Goal: Information Seeking & Learning: Learn about a topic

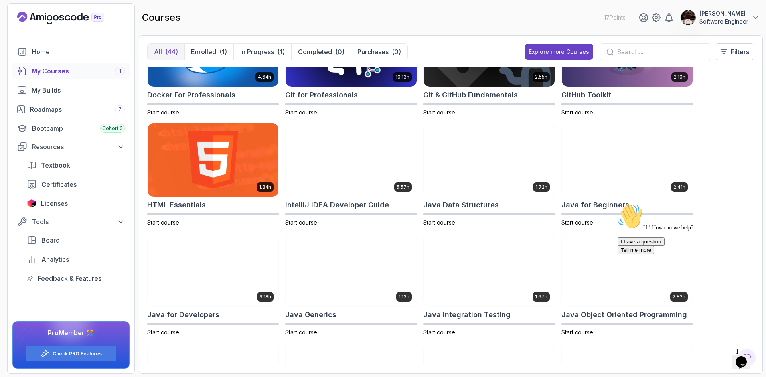
scroll to position [274, 0]
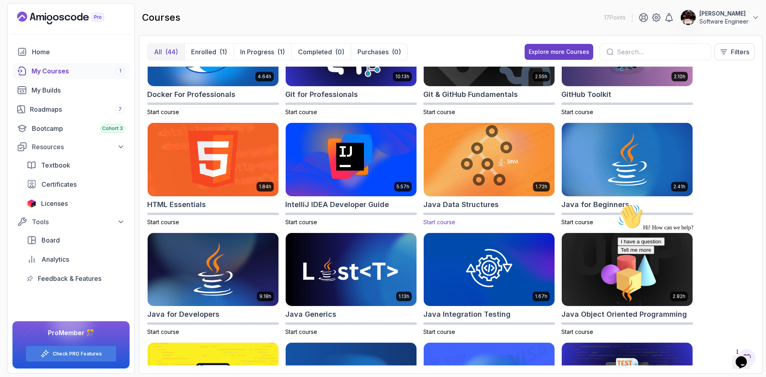
click at [476, 164] on img at bounding box center [489, 159] width 137 height 77
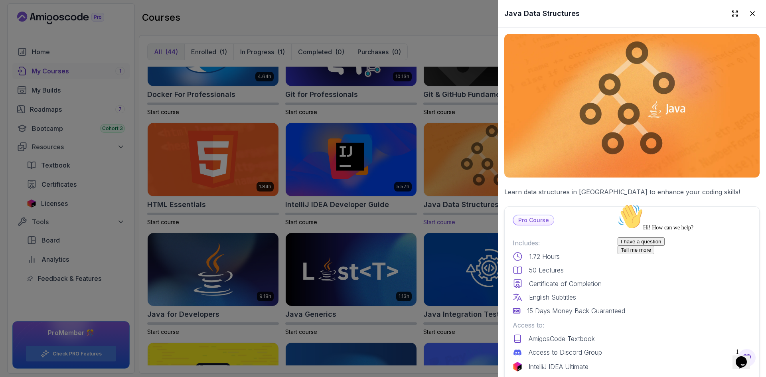
click at [476, 164] on div at bounding box center [383, 188] width 766 height 377
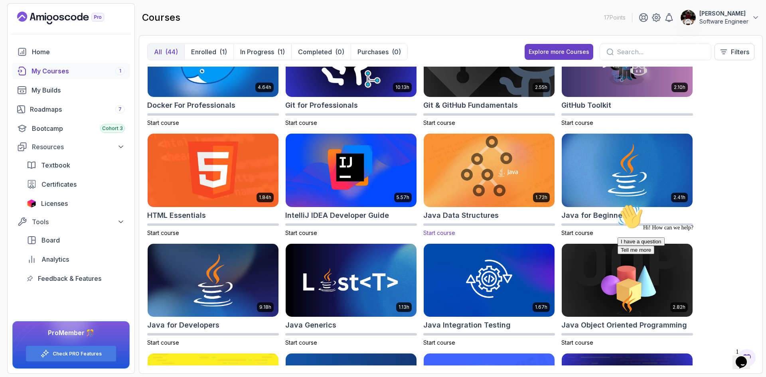
scroll to position [267, 0]
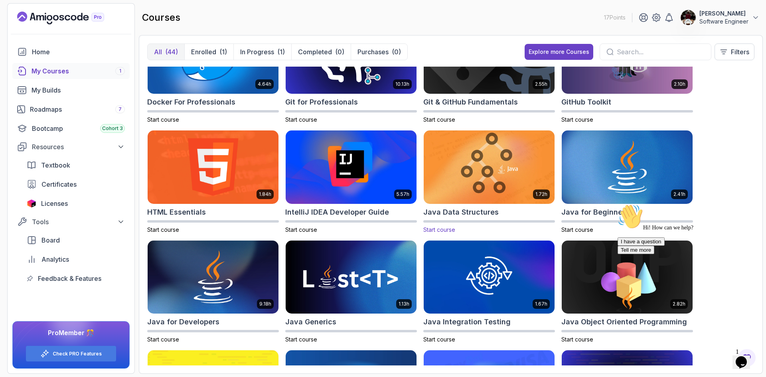
click at [464, 171] on img at bounding box center [489, 166] width 137 height 77
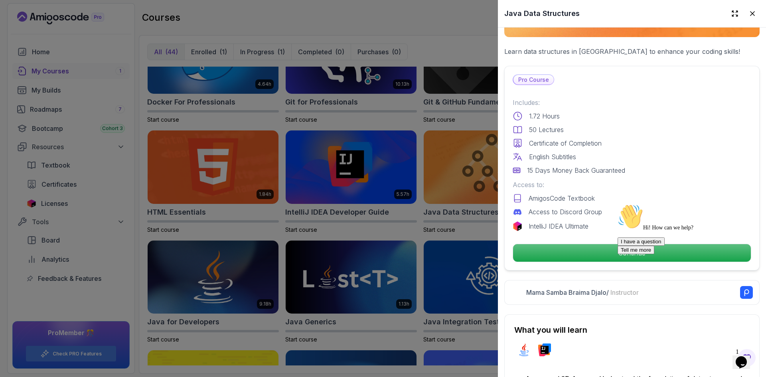
scroll to position [140, 0]
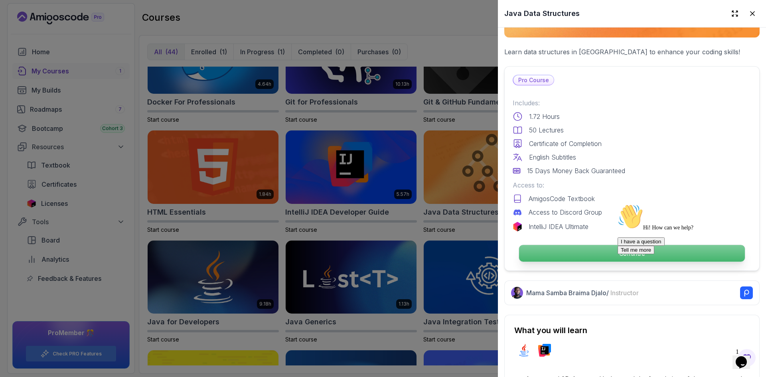
click at [574, 252] on p "Continue" at bounding box center [632, 253] width 226 height 17
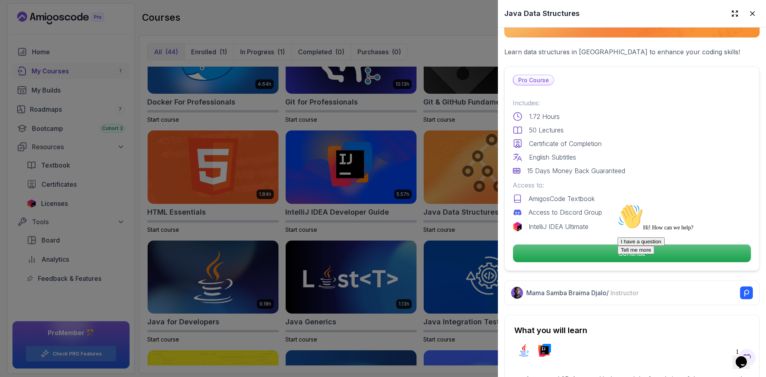
click at [629, 251] on div "Hi! How can we help? I have a question Tell me more" at bounding box center [690, 229] width 144 height 50
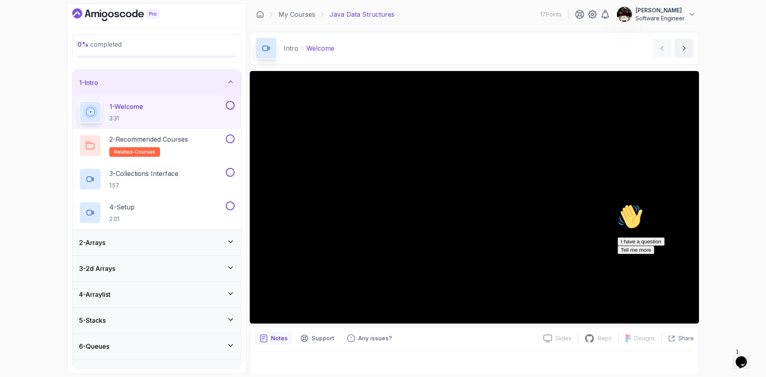
click at [748, 356] on icon "Opens Chat This icon Opens the chat window." at bounding box center [741, 362] width 13 height 13
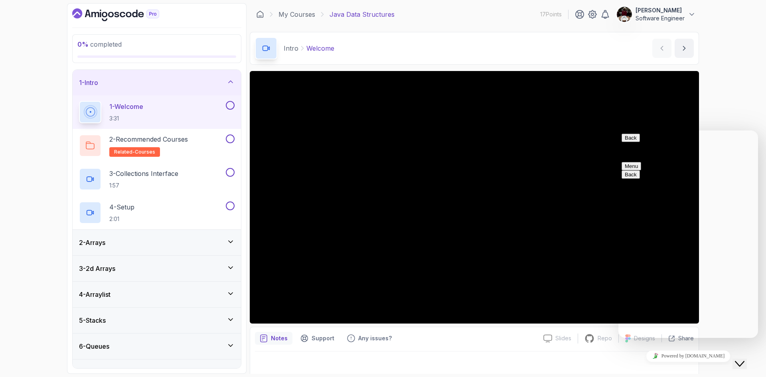
click at [744, 359] on div "Close Chat This icon closes the chat window." at bounding box center [740, 364] width 10 height 10
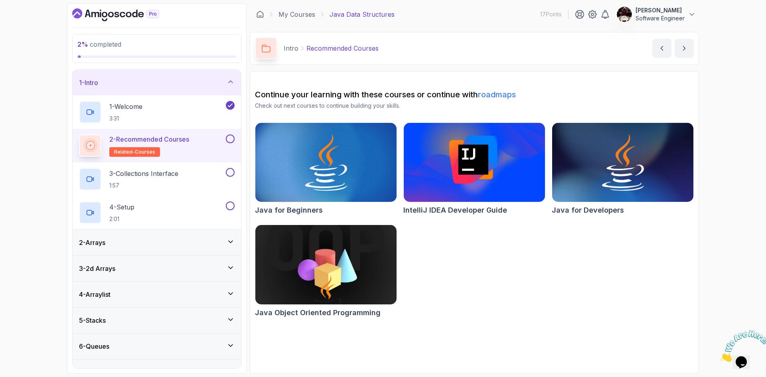
click at [188, 150] on h2 "2 - Recommended Courses related-courses" at bounding box center [149, 145] width 80 height 22
click at [137, 152] on span "related-courses" at bounding box center [134, 152] width 41 height 6
click at [91, 146] on icon at bounding box center [90, 145] width 10 height 10
click at [91, 146] on icon at bounding box center [90, 145] width 11 height 11
click at [91, 146] on icon at bounding box center [90, 145] width 10 height 10
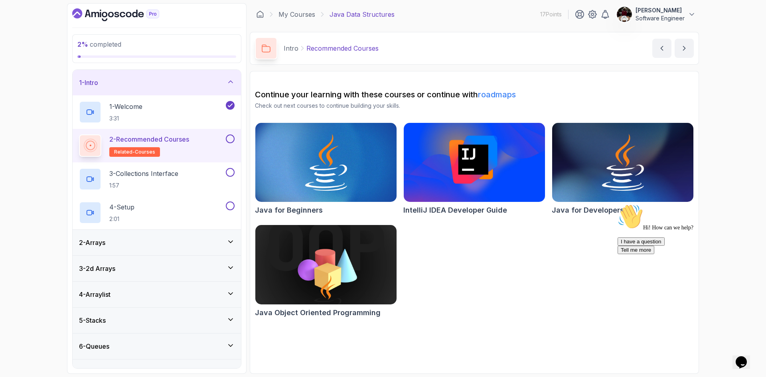
click at [79, 134] on button "2 - Recommended Courses related-courses" at bounding box center [157, 145] width 156 height 22
click at [183, 141] on p "2 - Recommended Courses" at bounding box center [149, 139] width 80 height 10
click at [141, 153] on span "related-courses" at bounding box center [134, 152] width 41 height 6
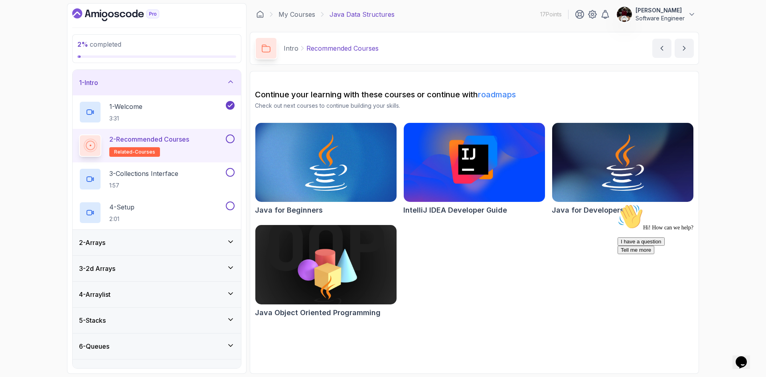
click at [141, 153] on span "related-courses" at bounding box center [134, 152] width 41 height 6
click at [152, 174] on p "3 - Collections Interface" at bounding box center [143, 174] width 69 height 10
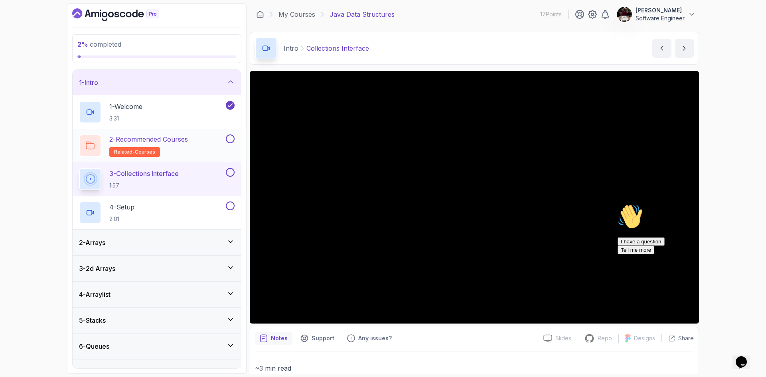
click at [231, 138] on button at bounding box center [230, 138] width 9 height 9
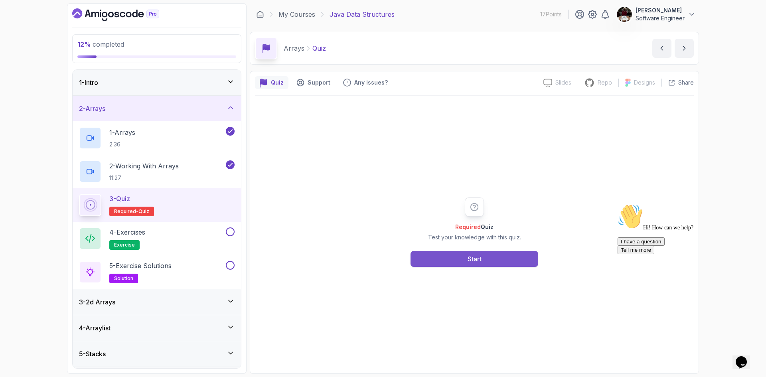
click at [460, 263] on button "Start" at bounding box center [475, 259] width 128 height 16
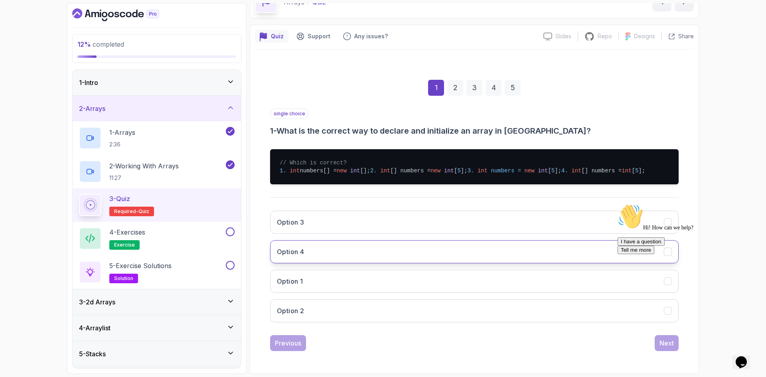
scroll to position [47, 0]
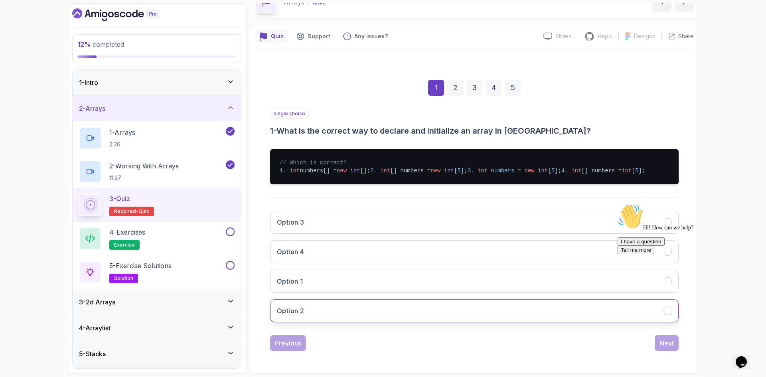
click at [321, 322] on button "Option 2" at bounding box center [474, 310] width 409 height 23
click at [663, 344] on div "Next" at bounding box center [666, 343] width 14 height 10
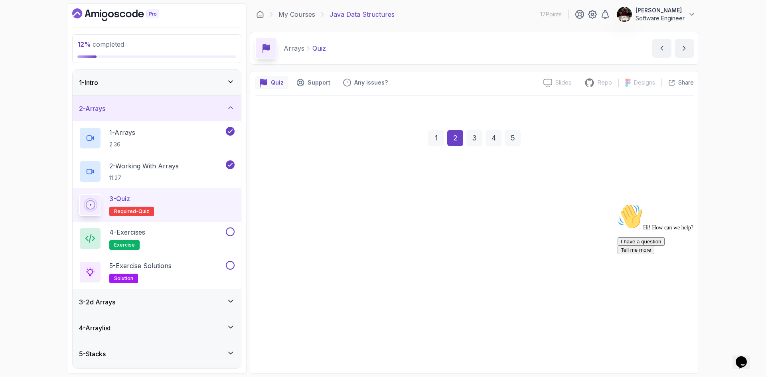
scroll to position [0, 0]
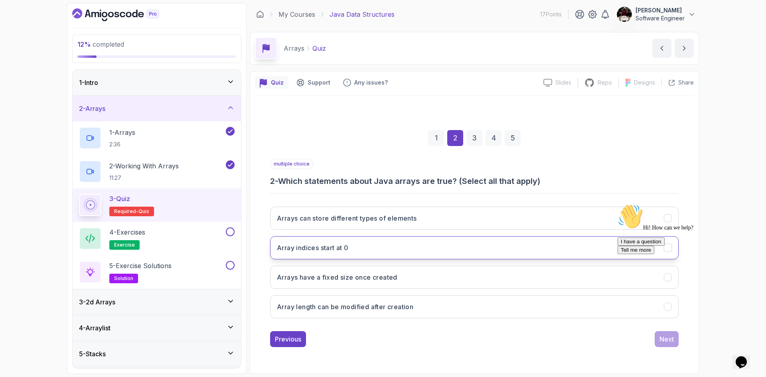
click at [364, 252] on button "Array indices start at 0" at bounding box center [474, 247] width 409 height 23
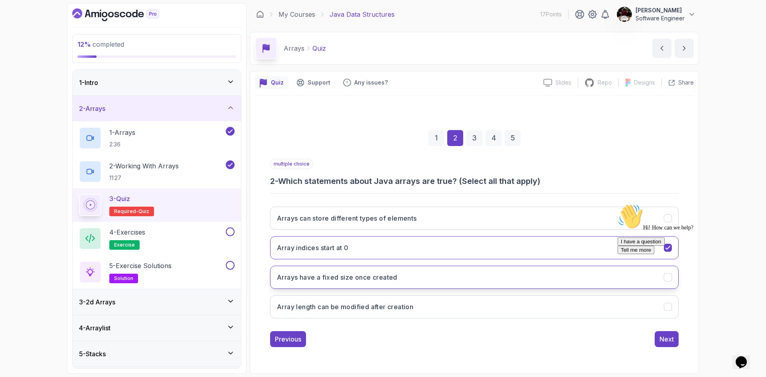
click at [368, 283] on button "Arrays have a fixed size once created" at bounding box center [474, 277] width 409 height 23
click at [618, 204] on icon "Chat attention grabber" at bounding box center [618, 204] width 0 height 0
click at [672, 277] on button "Arrays have a fixed size once created" at bounding box center [474, 277] width 409 height 23
click at [667, 338] on div "Next" at bounding box center [666, 339] width 14 height 10
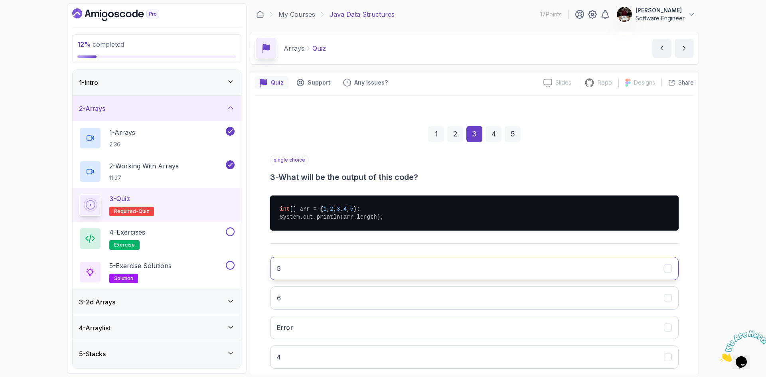
click at [420, 265] on button "5" at bounding box center [474, 268] width 409 height 23
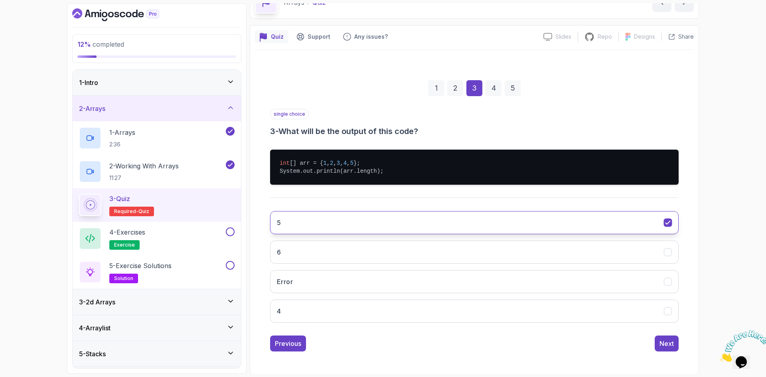
scroll to position [46, 0]
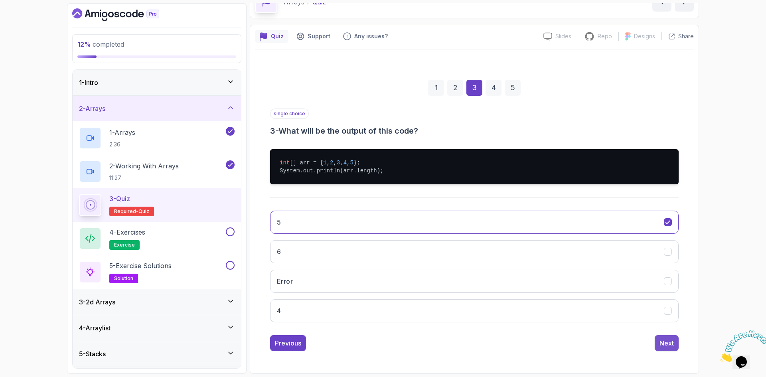
click at [662, 342] on div "Next" at bounding box center [666, 343] width 14 height 10
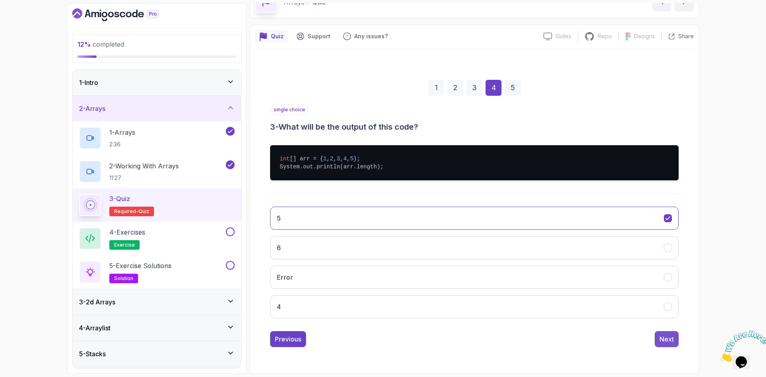
scroll to position [0, 0]
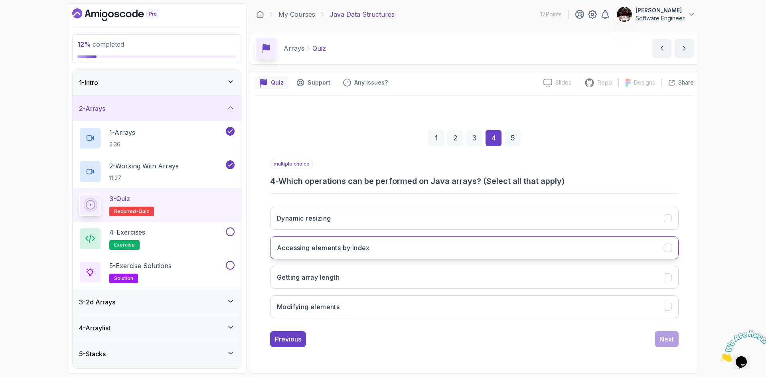
click at [495, 247] on button "Accessing elements by index" at bounding box center [474, 247] width 409 height 23
click at [452, 274] on button "Getting array length" at bounding box center [474, 277] width 409 height 23
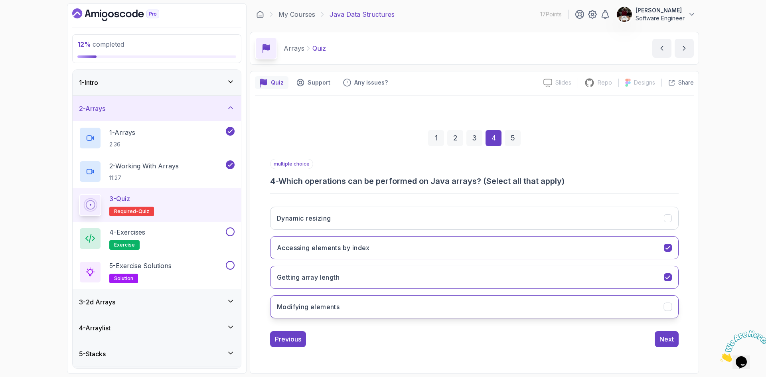
click at [431, 304] on button "Modifying elements" at bounding box center [474, 306] width 409 height 23
click at [667, 338] on div "Next" at bounding box center [666, 339] width 14 height 10
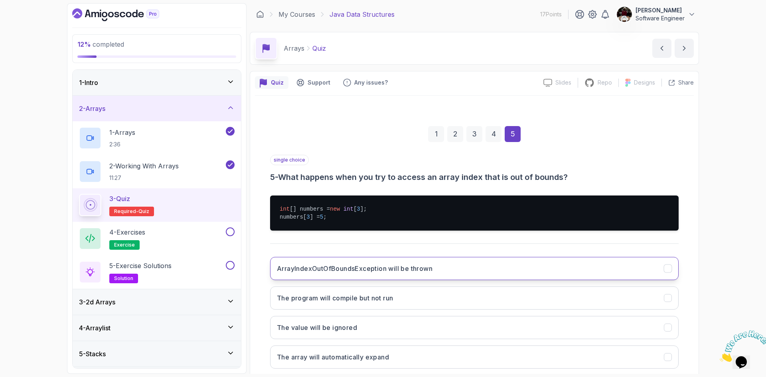
click at [437, 268] on button "ArrayIndexOutOfBoundsException will be thrown" at bounding box center [474, 268] width 409 height 23
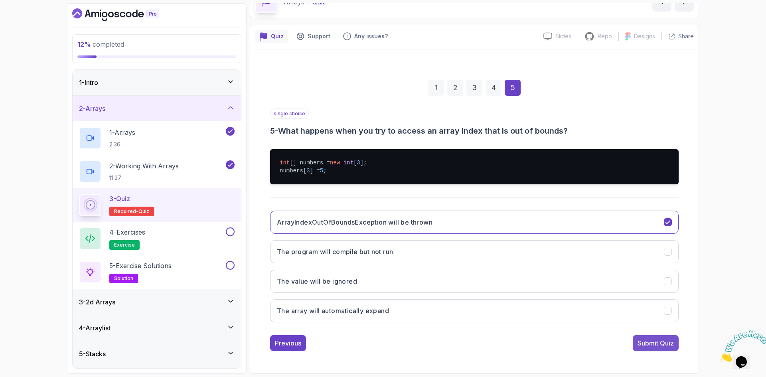
click at [649, 342] on div "Submit Quiz" at bounding box center [656, 343] width 36 height 10
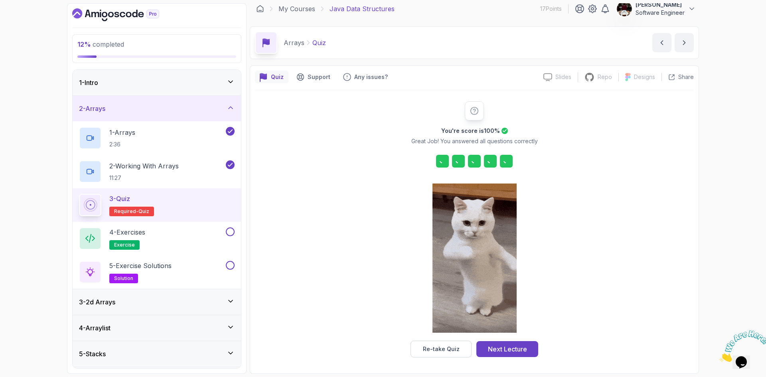
scroll to position [6, 0]
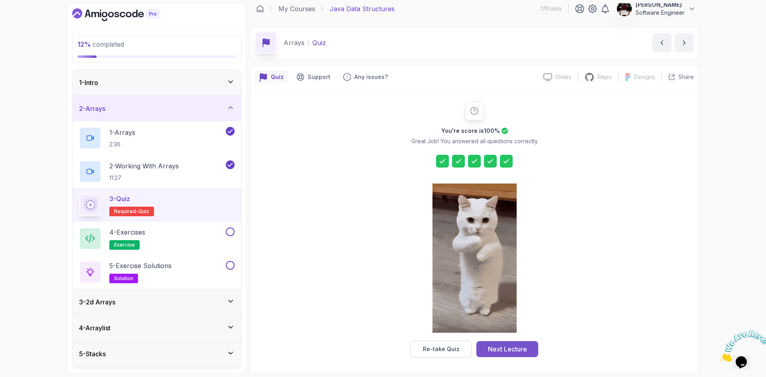
click at [497, 348] on div "Next Lecture" at bounding box center [507, 349] width 39 height 10
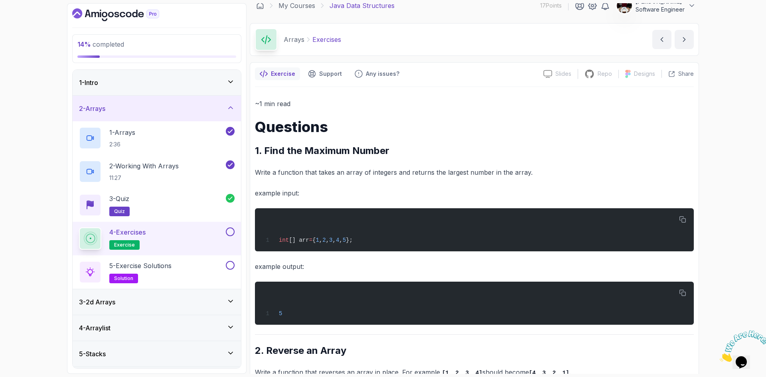
scroll to position [8, 0]
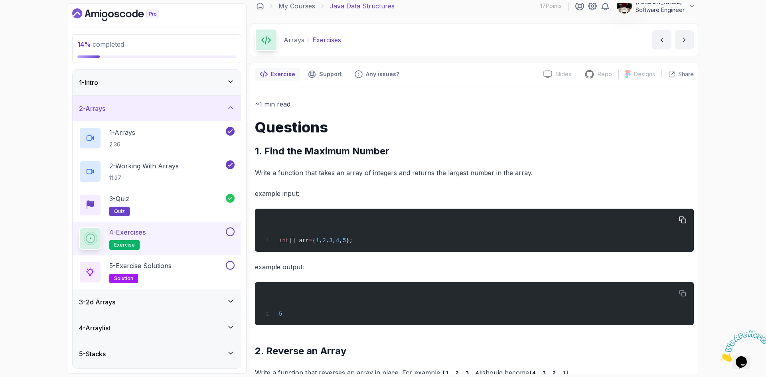
click at [384, 245] on div "int [] arr = { 1 , 2 , 3 , 4 , 5 };" at bounding box center [474, 230] width 426 height 34
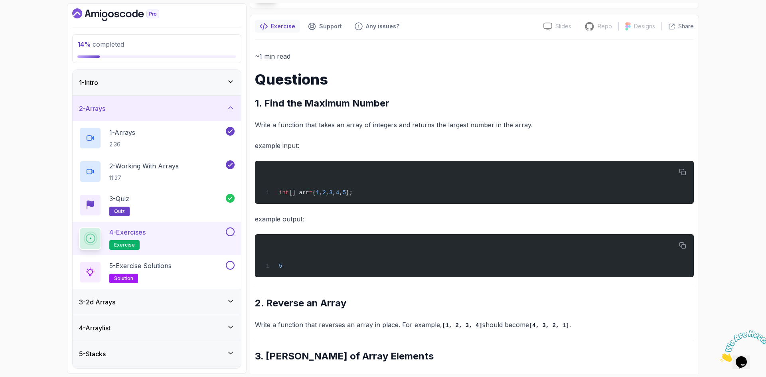
scroll to position [56, 0]
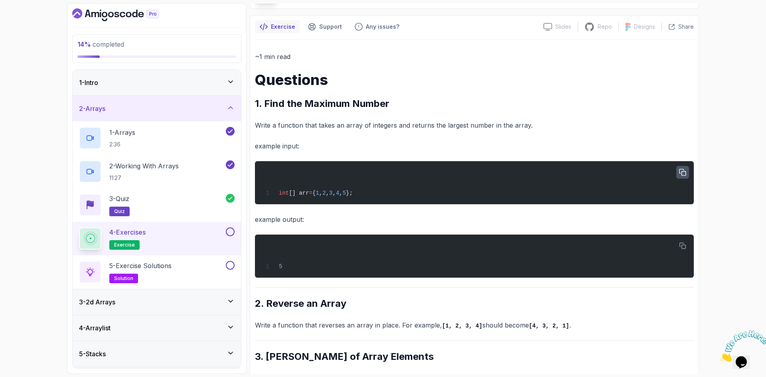
click at [681, 172] on icon "button" at bounding box center [682, 172] width 6 height 6
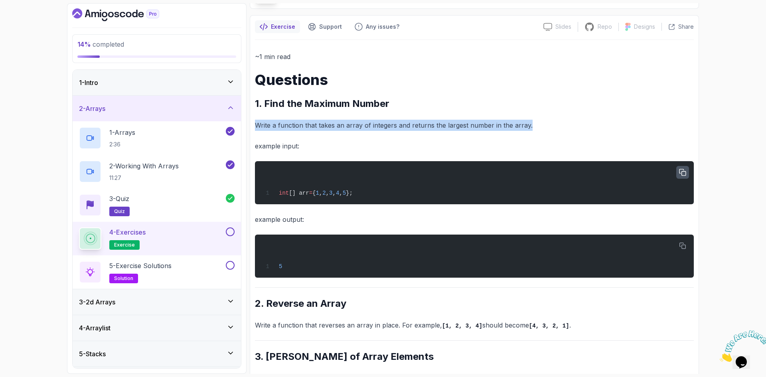
drag, startPoint x: 255, startPoint y: 125, endPoint x: 564, endPoint y: 124, distance: 308.4
click at [564, 124] on p "Write a function that takes an array of integers and returns the largest number…" at bounding box center [474, 125] width 439 height 11
copy p "Write a function that takes an array of integers and returns the largest number…"
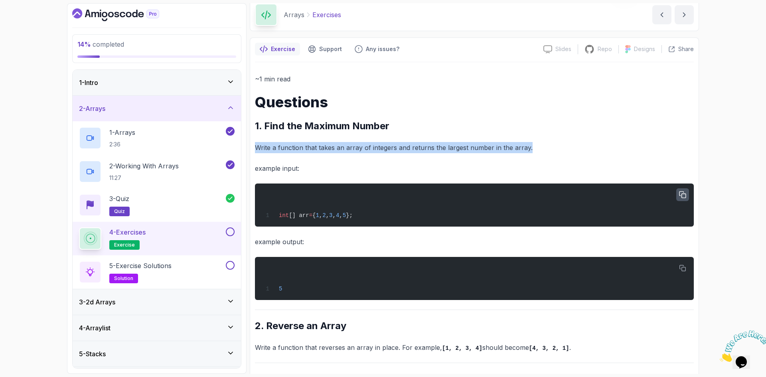
scroll to position [190, 0]
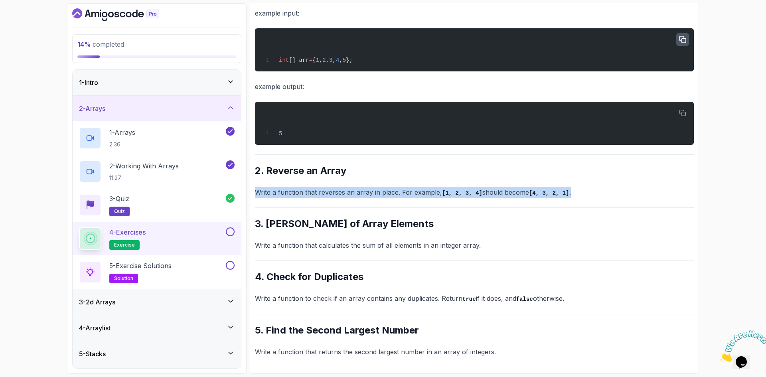
drag, startPoint x: 256, startPoint y: 192, endPoint x: 573, endPoint y: 197, distance: 317.6
click at [573, 197] on p "Write a function that reverses an array in place. For example, [1, 2, 3, 4] sho…" at bounding box center [474, 193] width 439 height 12
copy p "Write a function that reverses an array in place. For example, [1, 2, 3, 4] sho…"
click at [602, 182] on div "~1 min read Questions 1. Find the Maximum Number Write a function that takes an…" at bounding box center [474, 137] width 439 height 439
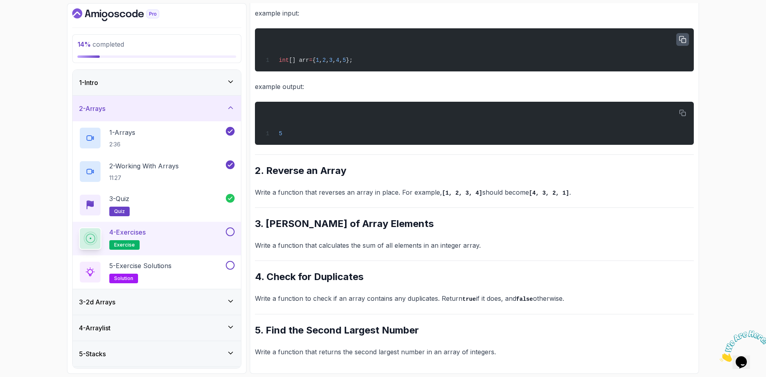
click at [228, 231] on button at bounding box center [230, 231] width 9 height 9
click at [231, 268] on button at bounding box center [230, 265] width 9 height 9
click at [231, 268] on icon at bounding box center [230, 265] width 7 height 8
click at [123, 280] on span "solution" at bounding box center [123, 278] width 19 height 6
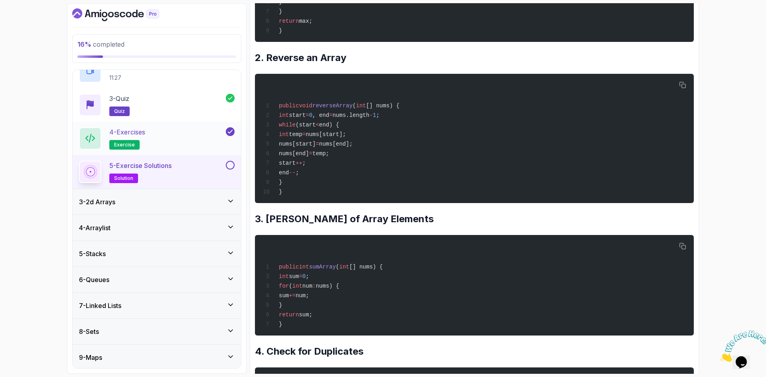
scroll to position [100, 0]
click at [191, 97] on div "3 - Quiz quiz" at bounding box center [152, 105] width 147 height 22
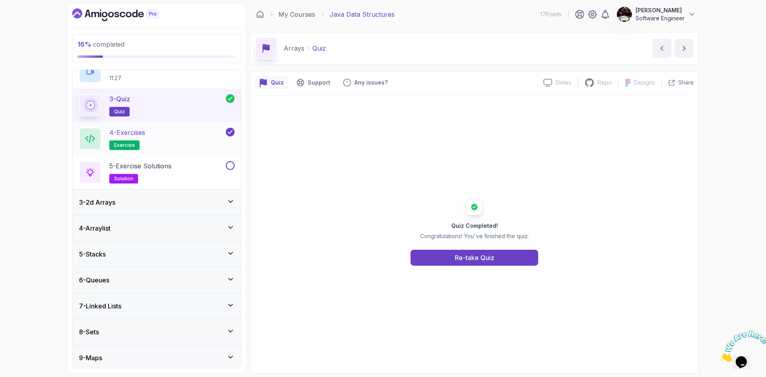
click at [170, 143] on div "4 - Exercises exercise" at bounding box center [151, 139] width 145 height 22
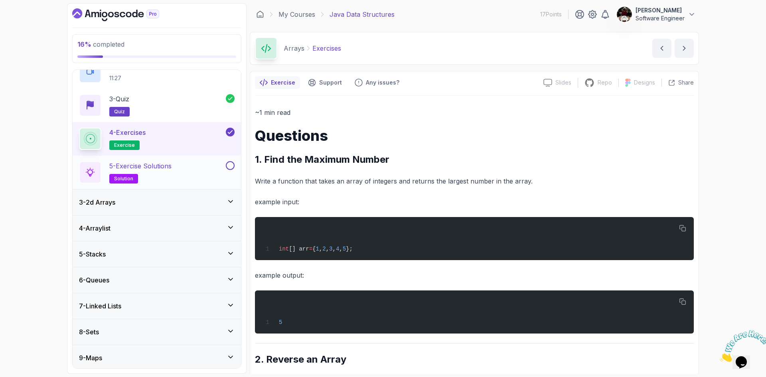
click at [182, 171] on div "5 - Exercise Solutions solution" at bounding box center [151, 172] width 145 height 22
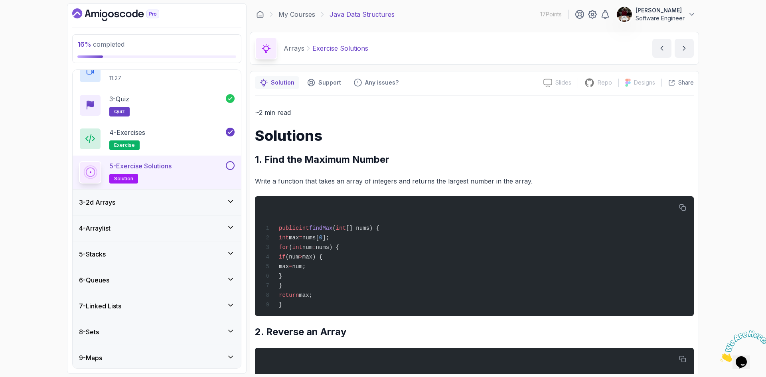
click at [230, 166] on button at bounding box center [230, 165] width 9 height 9
click at [162, 210] on div "3 - 2d Arrays" at bounding box center [157, 203] width 168 height 26
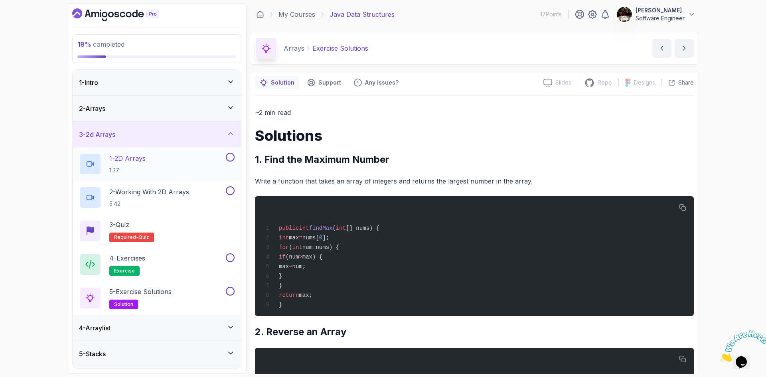
click at [164, 162] on div "1 - 2D Arrays 1:37" at bounding box center [151, 164] width 145 height 22
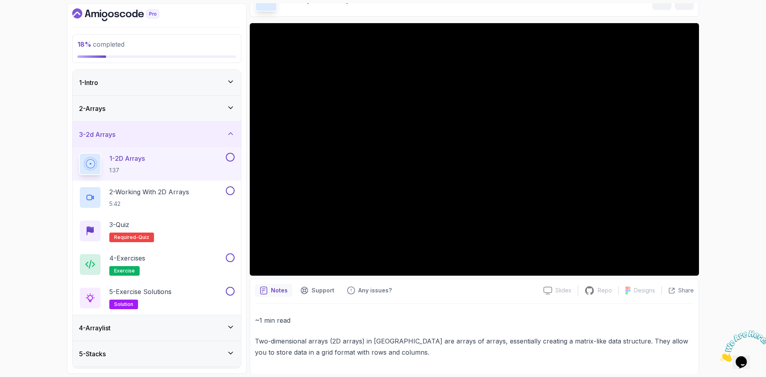
scroll to position [48, 0]
